Goal: Answer question/provide support

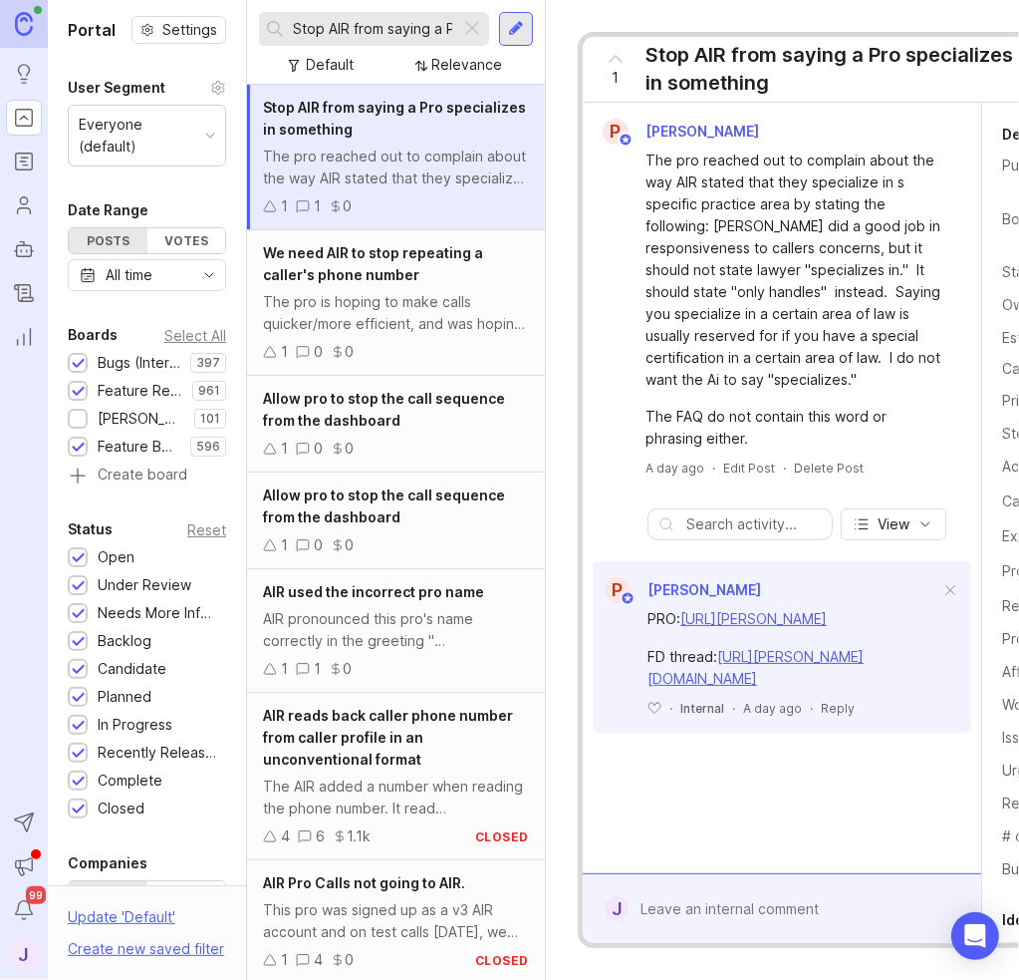
click at [829, 395] on div "The pro reached out to complain about the way AIR stated that they specialize i…" at bounding box center [794, 299] width 296 height 300
click at [679, 328] on div "The pro reached out to complain about the way AIR stated that they specialize i…" at bounding box center [794, 269] width 296 height 241
click at [750, 447] on div "The FAQ do not contain this word or phrasing either." at bounding box center [794, 428] width 296 height 44
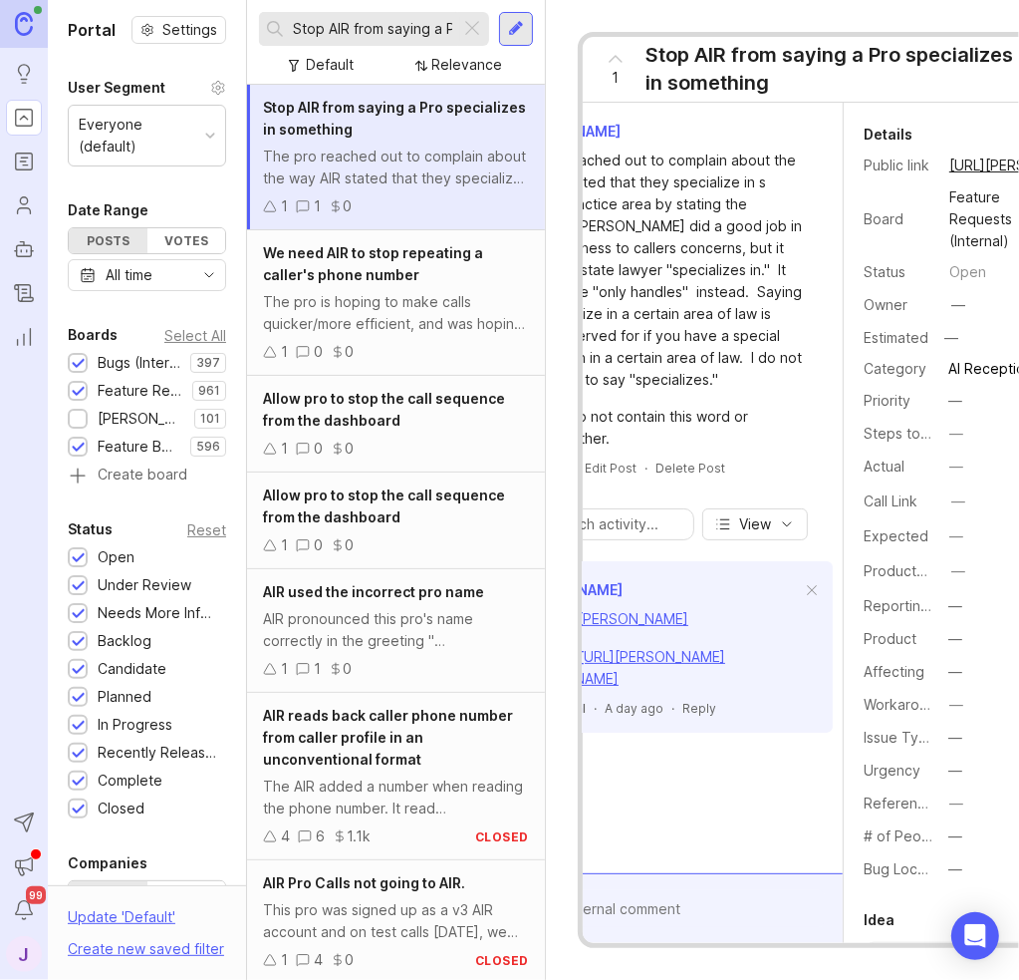
drag, startPoint x: 782, startPoint y: 788, endPoint x: 1014, endPoint y: 773, distance: 232.7
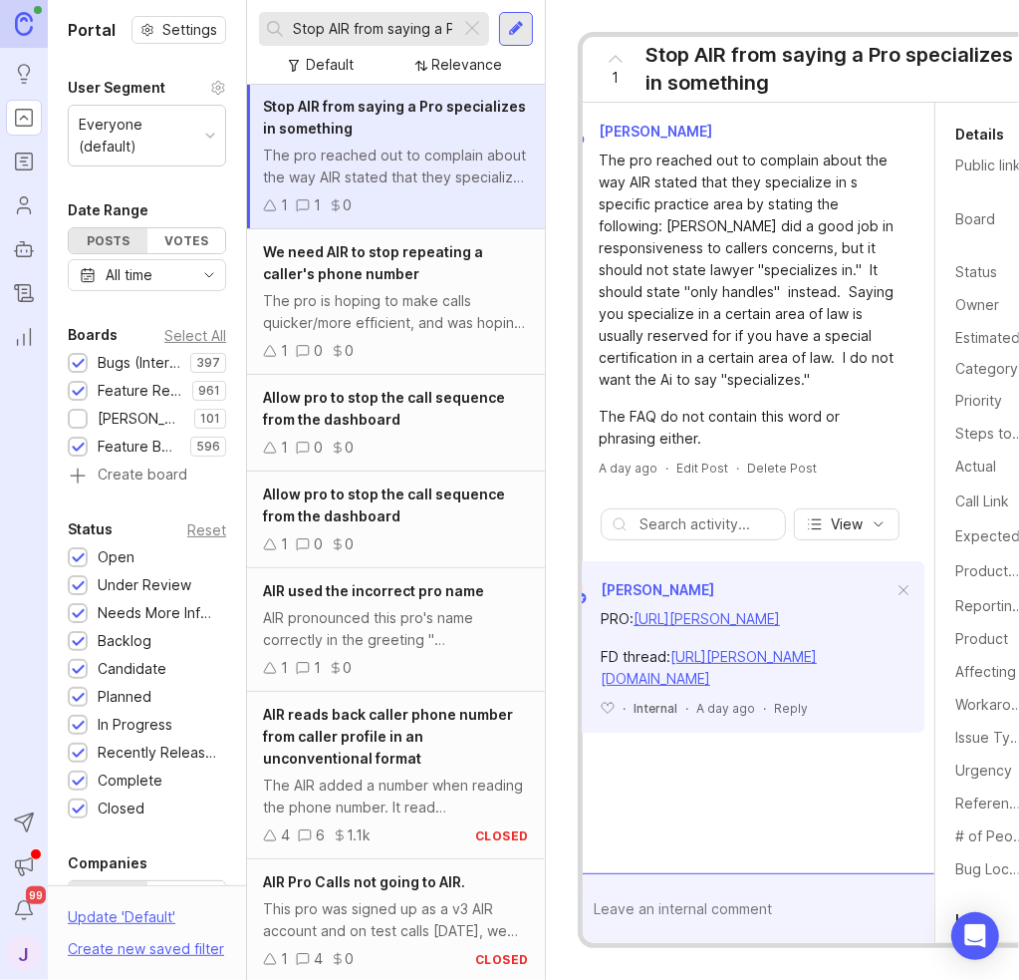
drag, startPoint x: 653, startPoint y: 422, endPoint x: 361, endPoint y: 425, distance: 292.0
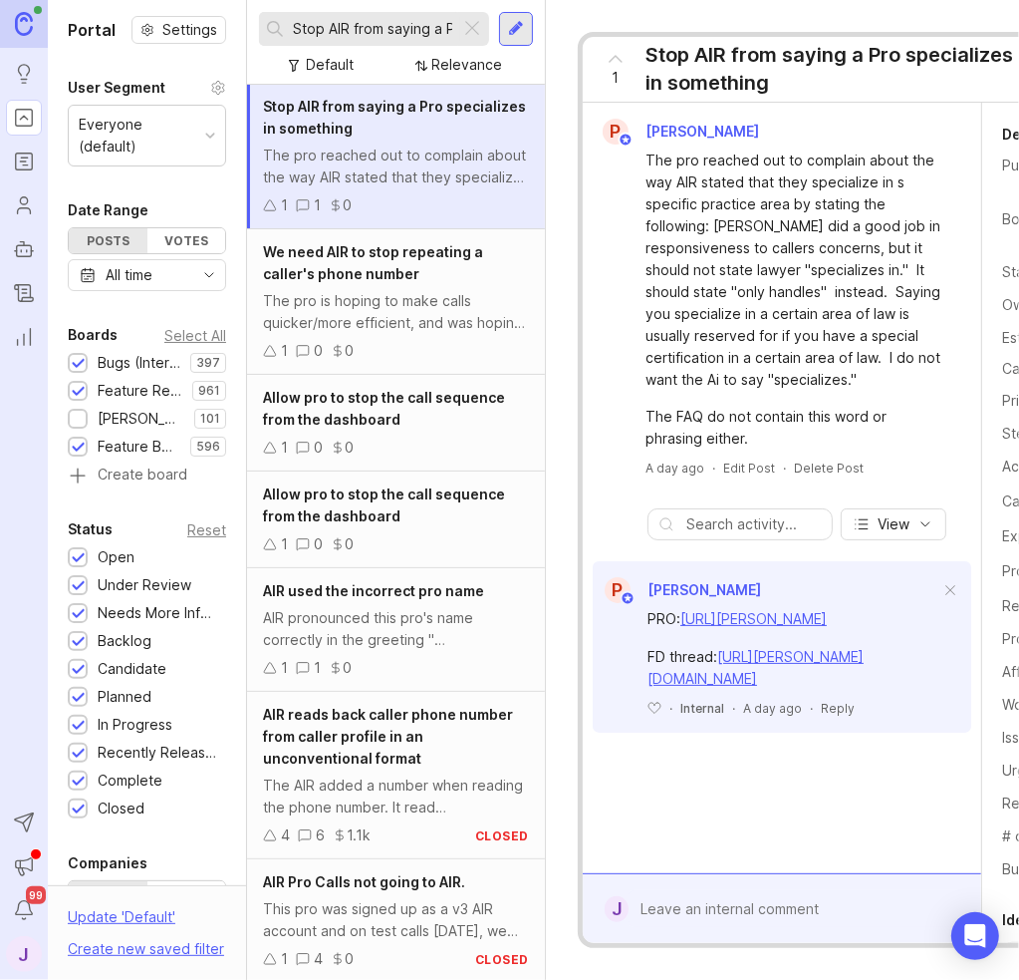
click at [125, 359] on div "Bugs (Internal)" at bounding box center [139, 363] width 83 height 22
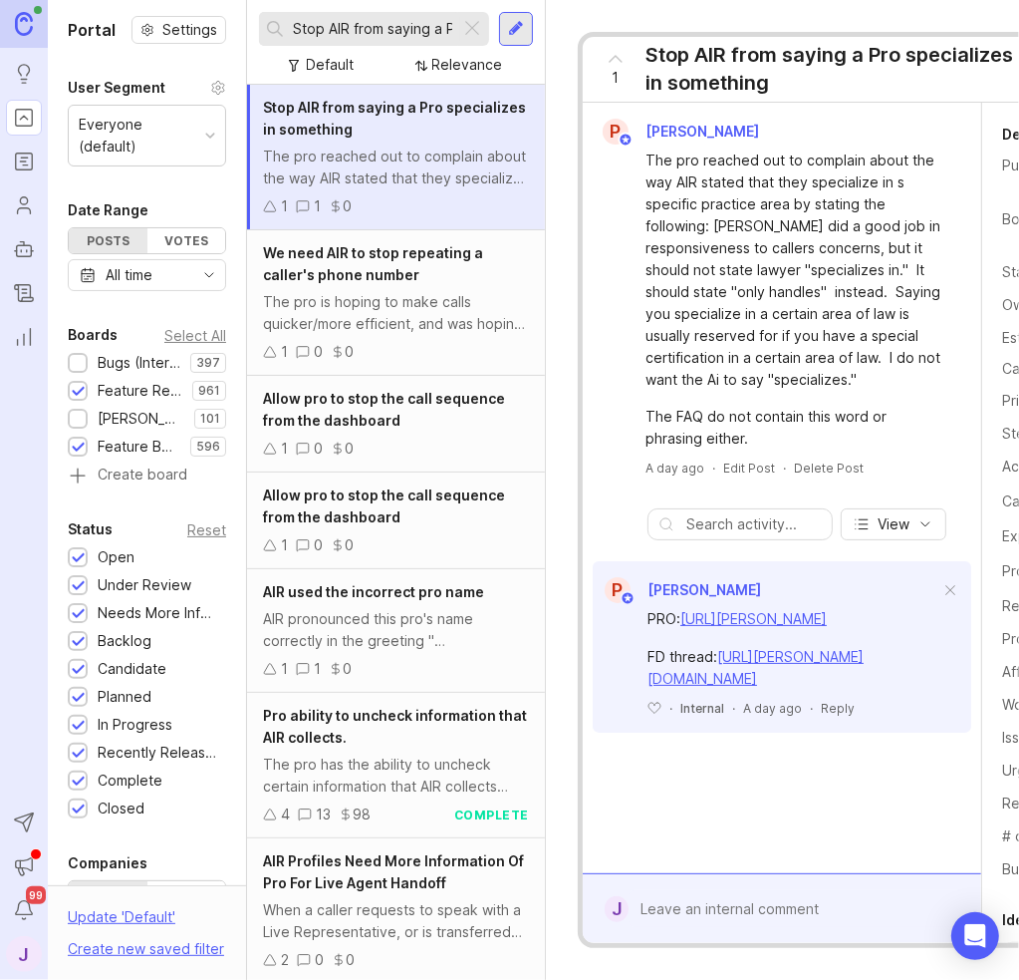
click at [126, 359] on div "Bugs (Internal)" at bounding box center [139, 363] width 83 height 22
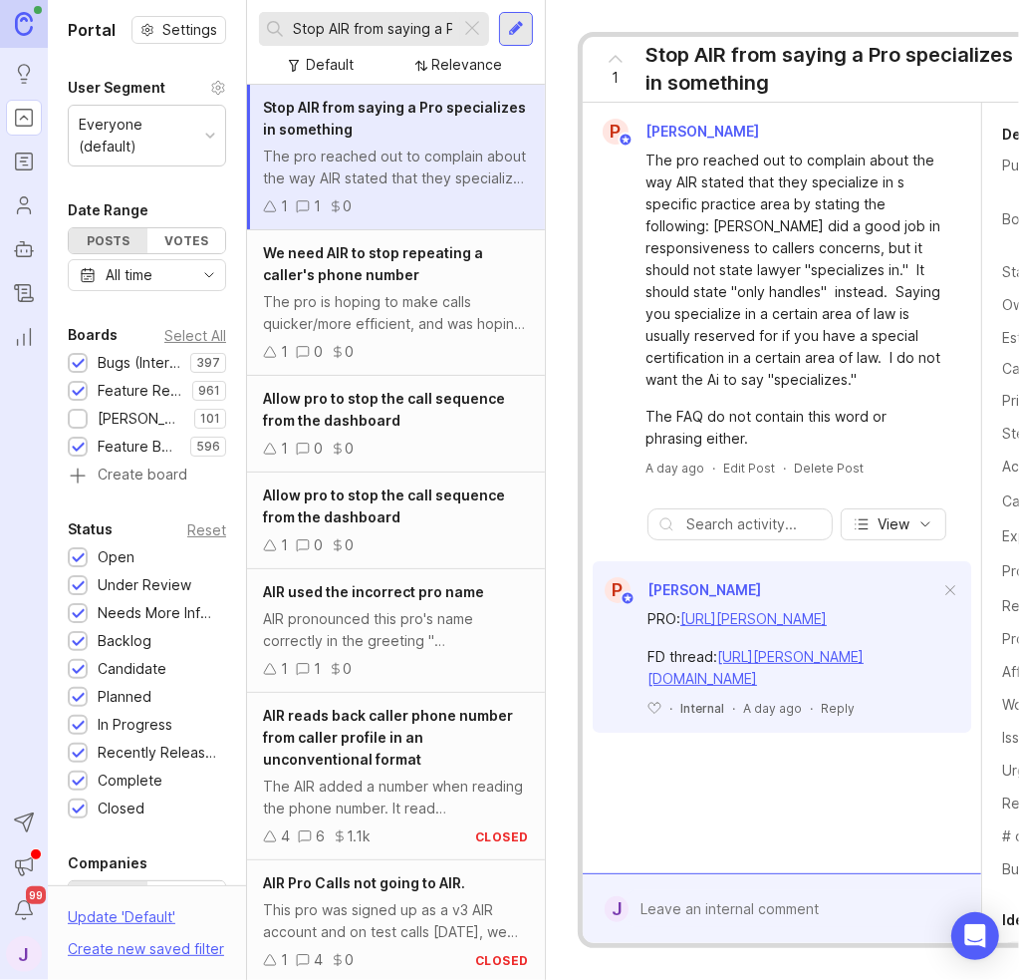
click at [131, 380] on div "Feature Requests (Internal)" at bounding box center [140, 391] width 85 height 22
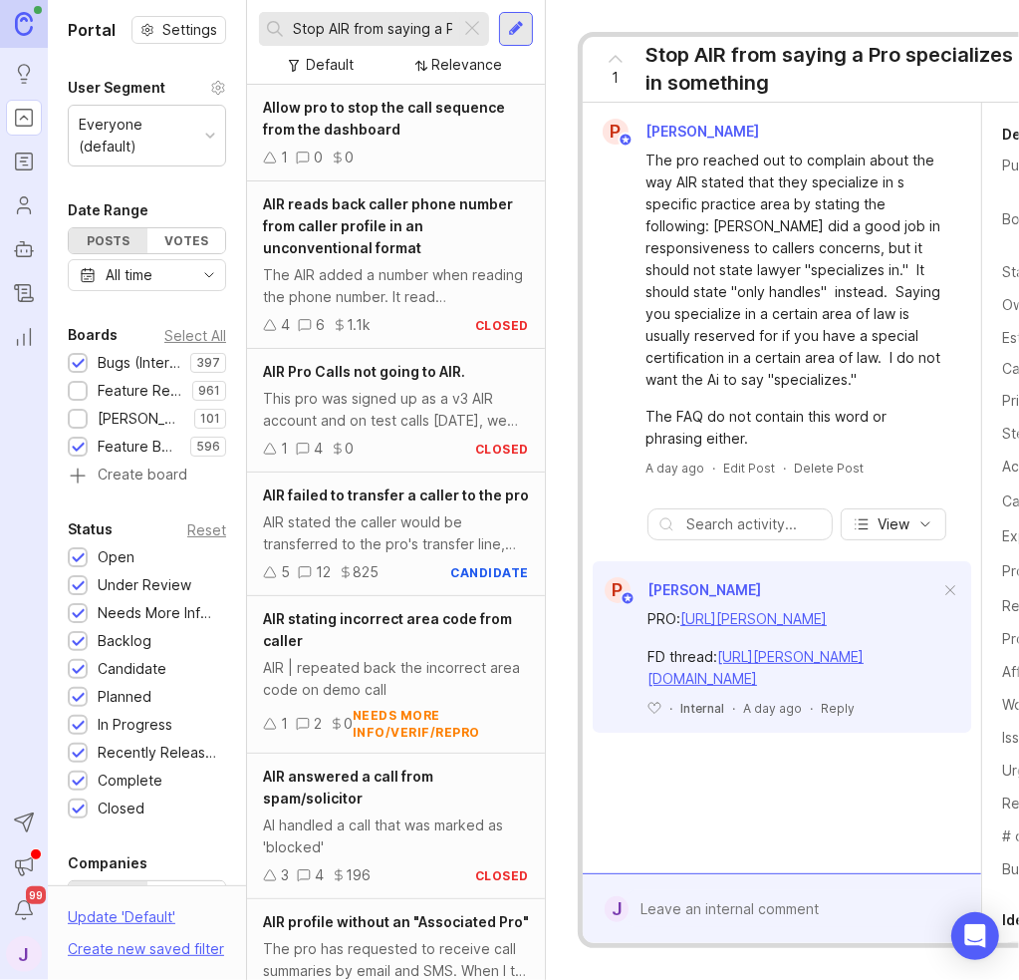
scroll to position [0, 172]
drag, startPoint x: 376, startPoint y: 17, endPoint x: 591, endPoint y: -10, distance: 216.9
click at [591, 0] on html "Ideas Portal Roadmaps Users Autopilot Changelog Reporting Send to Autopilot Ann…" at bounding box center [509, 490] width 1019 height 980
